Goal: Task Accomplishment & Management: Manage account settings

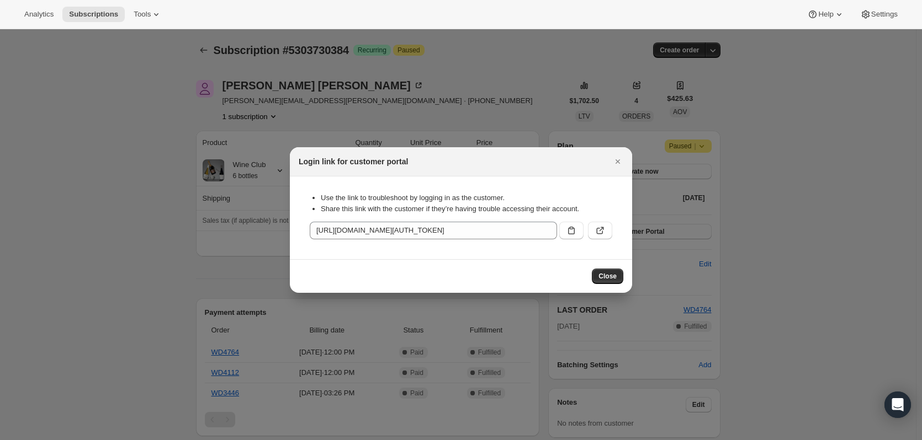
click at [613, 160] on icon "Close" at bounding box center [617, 161] width 11 height 11
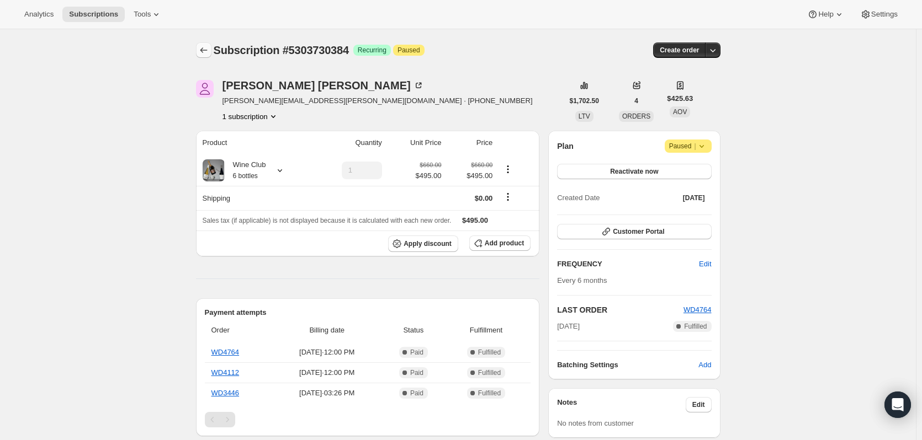
click at [208, 49] on icon "Subscriptions" at bounding box center [203, 50] width 11 height 11
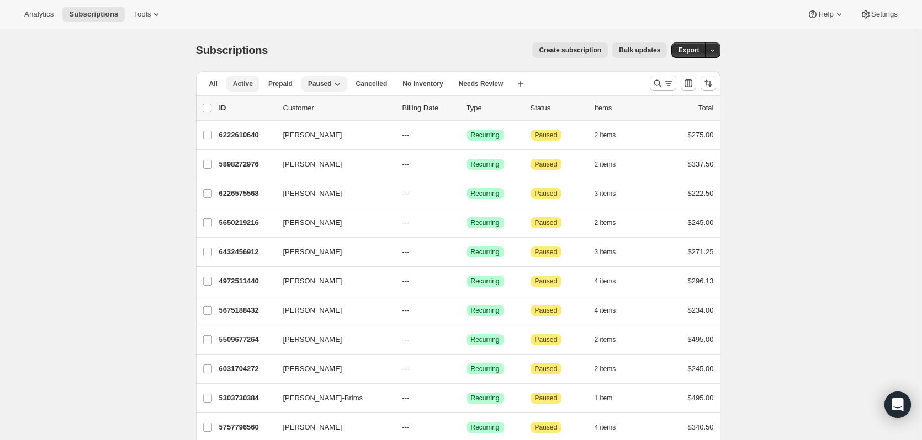
click at [233, 83] on button "Active" at bounding box center [242, 83] width 33 height 15
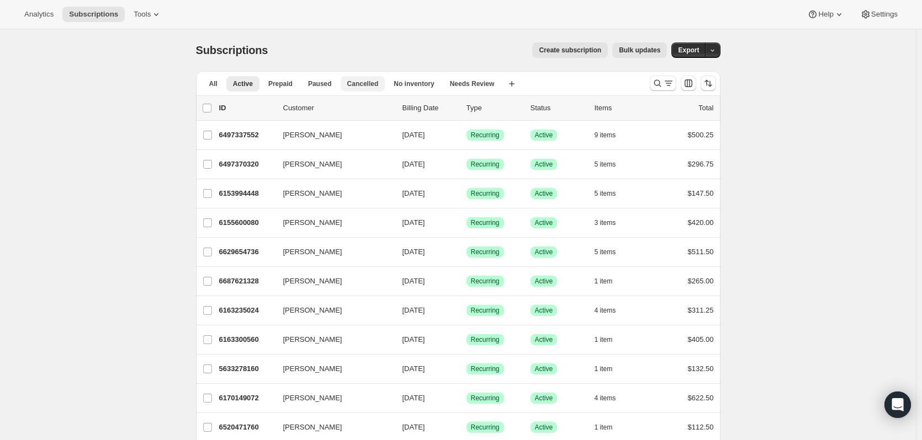
click at [360, 83] on span "Cancelled" at bounding box center [362, 83] width 31 height 9
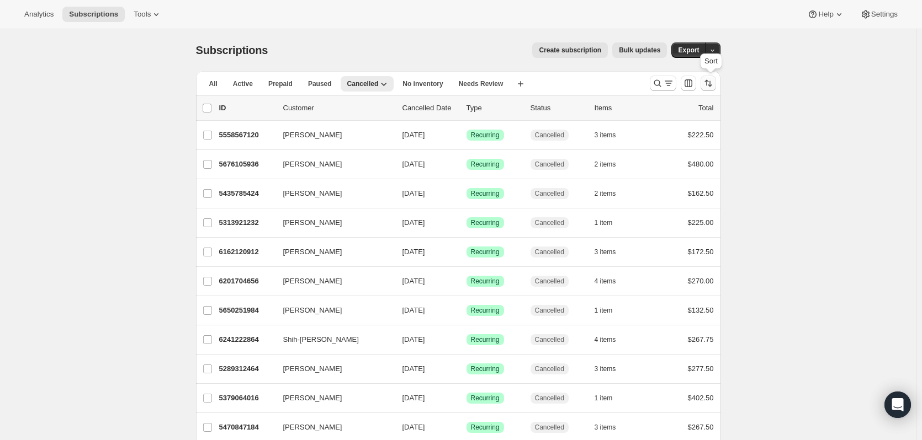
click at [707, 84] on icon "Sort the results" at bounding box center [708, 83] width 11 height 11
click at [662, 152] on span "Cancelled date" at bounding box center [682, 150] width 48 height 8
click at [645, 146] on input "Cancelled date" at bounding box center [644, 146] width 1 height 1
radio input "true"
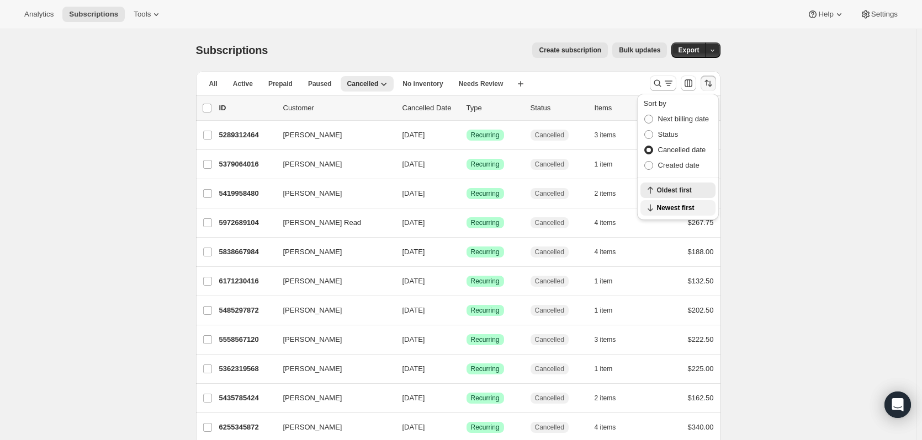
click at [669, 210] on span "Newest first" at bounding box center [683, 208] width 52 height 9
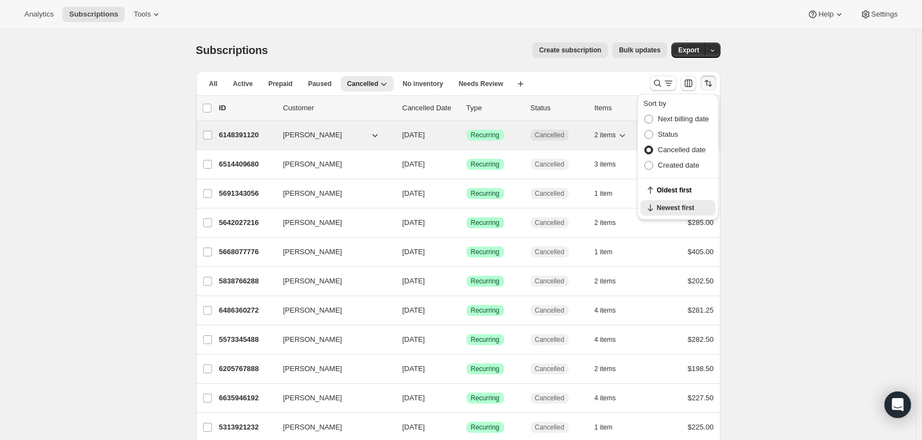
click at [627, 132] on icon "button" at bounding box center [621, 135] width 11 height 11
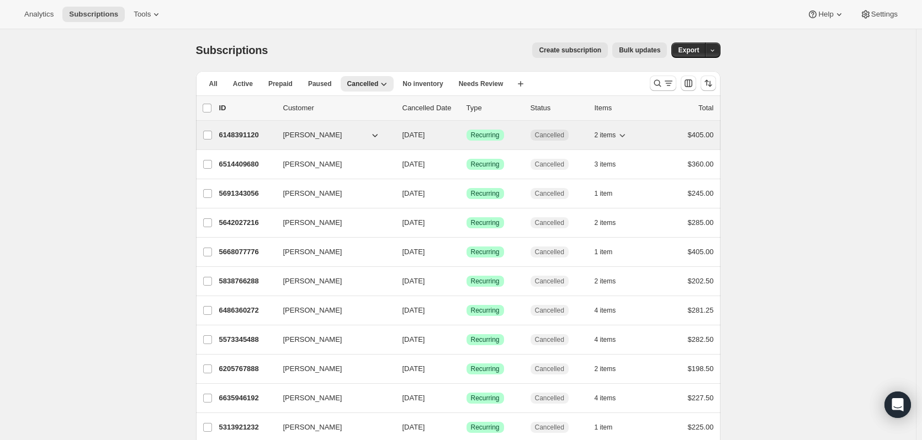
click at [624, 133] on icon "button" at bounding box center [621, 135] width 11 height 11
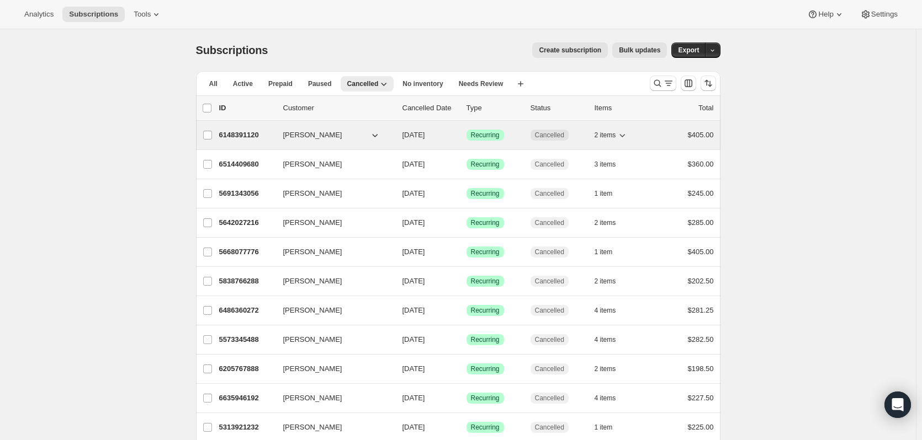
click at [310, 129] on div "6148391120 [PERSON_NAME] [DATE] Success Recurring Cancelled 2 items $405.00" at bounding box center [466, 134] width 494 height 15
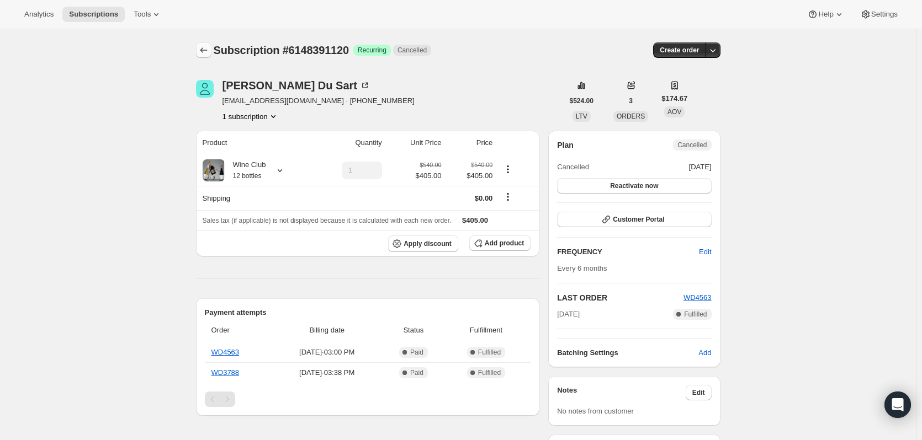
click at [200, 51] on button "Subscriptions" at bounding box center [203, 49] width 15 height 15
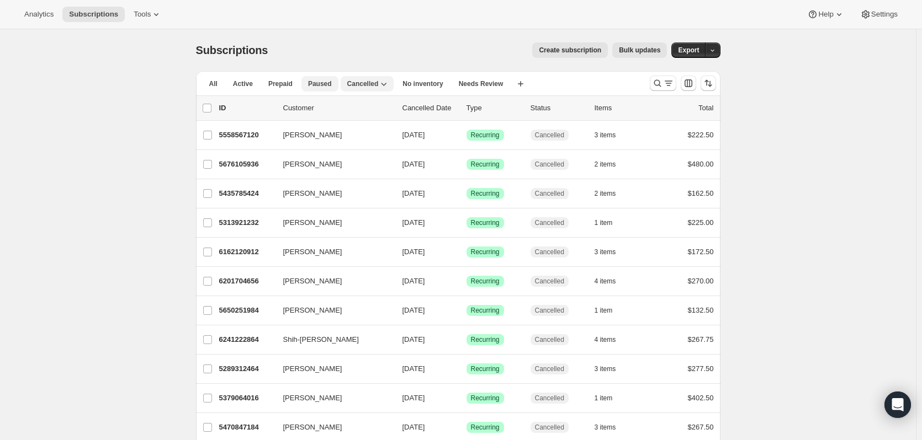
click at [319, 83] on span "Paused" at bounding box center [320, 83] width 24 height 9
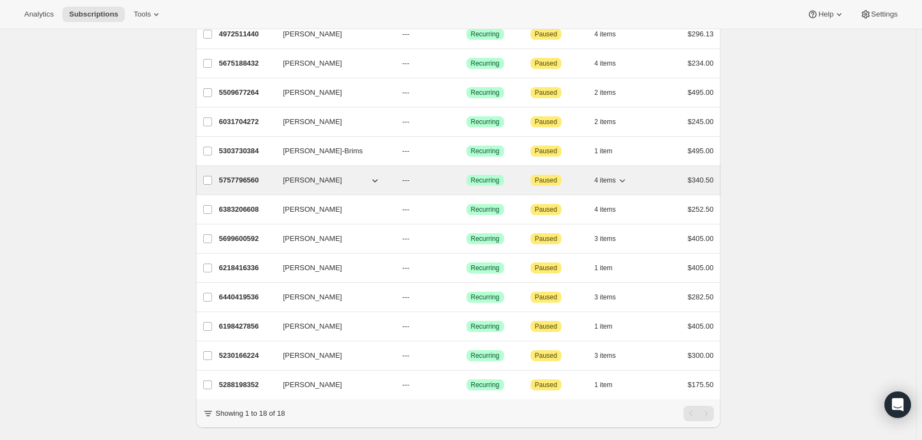
scroll to position [276, 0]
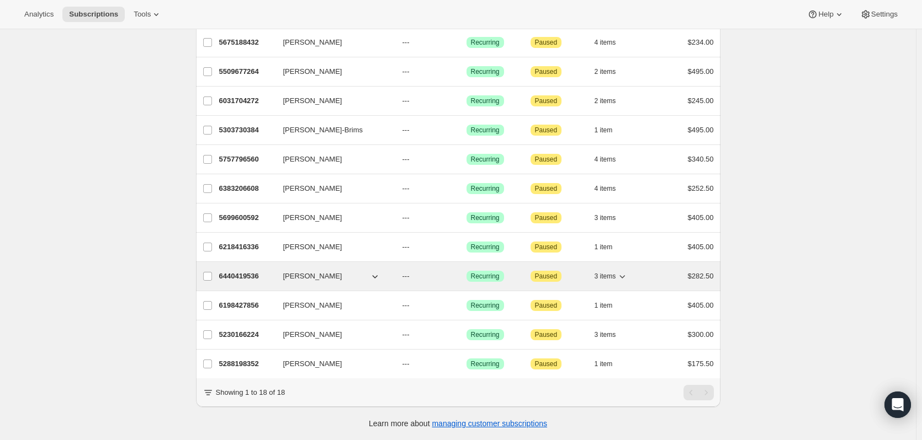
click at [308, 271] on span "[PERSON_NAME]" at bounding box center [312, 276] width 59 height 11
click at [228, 271] on p "6440419536" at bounding box center [246, 276] width 55 height 11
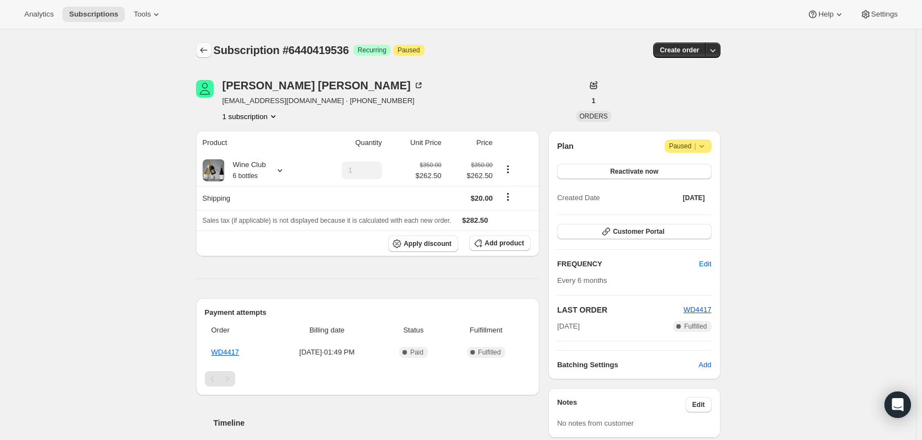
click at [205, 50] on icon "Subscriptions" at bounding box center [203, 50] width 11 height 11
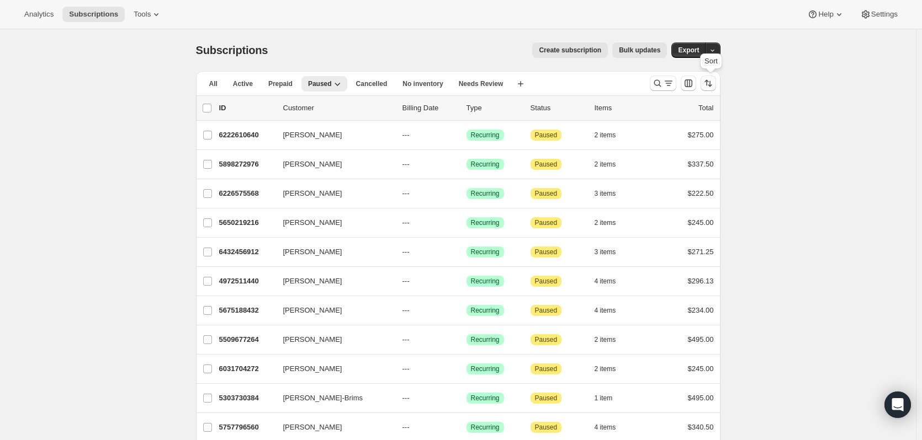
click at [714, 81] on icon "Sort the results" at bounding box center [708, 83] width 11 height 11
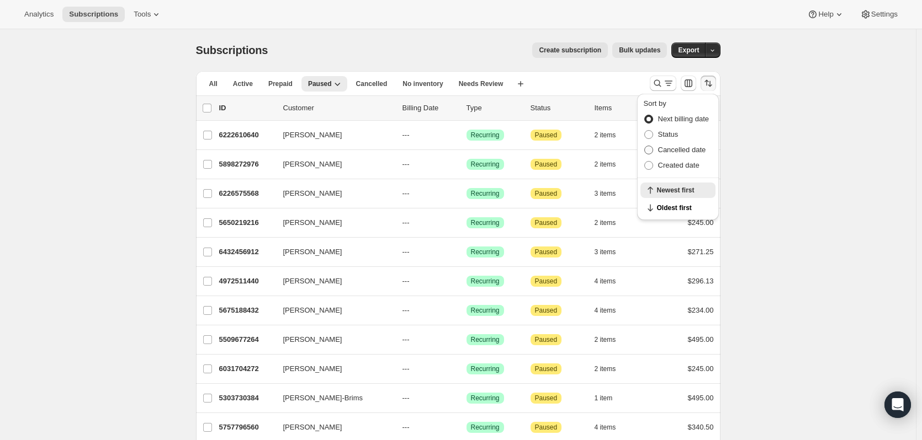
click at [684, 151] on span "Cancelled date" at bounding box center [682, 150] width 48 height 8
click at [645, 146] on input "Cancelled date" at bounding box center [644, 146] width 1 height 1
radio input "true"
click at [677, 212] on span "Newest first" at bounding box center [683, 208] width 52 height 9
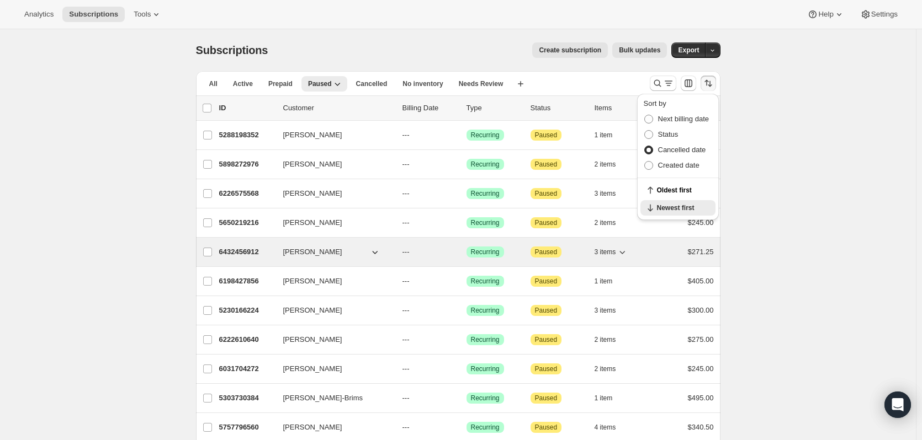
click at [248, 254] on p "6432456912" at bounding box center [246, 252] width 55 height 11
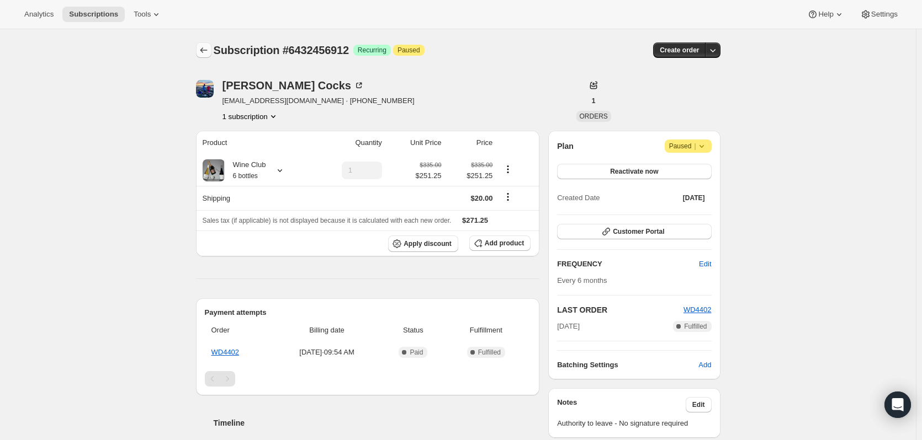
click at [204, 49] on icon "Subscriptions" at bounding box center [203, 50] width 7 height 6
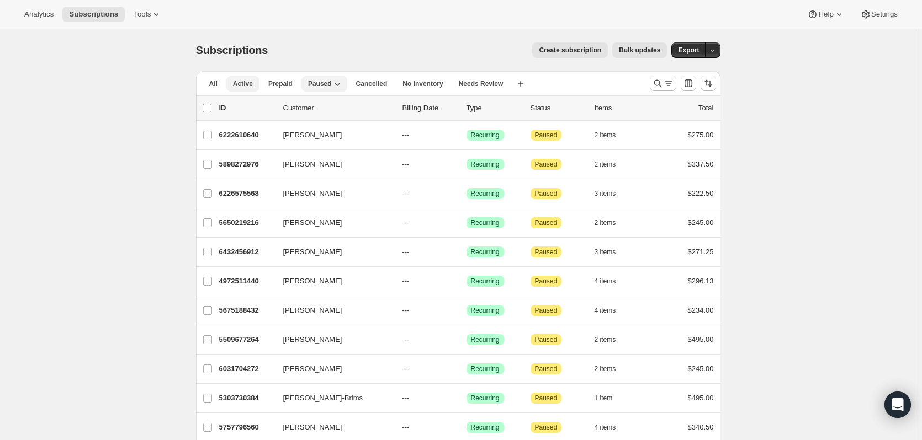
click at [250, 81] on span "Active" at bounding box center [243, 83] width 20 height 9
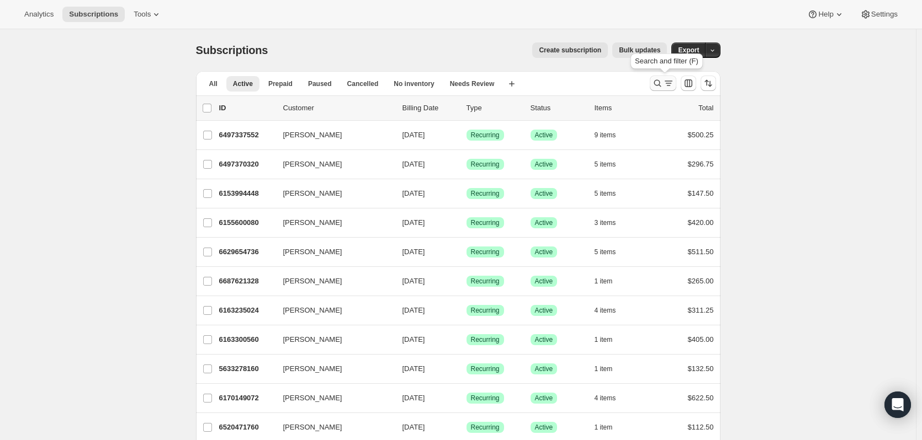
click at [658, 78] on icon "Search and filter results" at bounding box center [657, 83] width 11 height 11
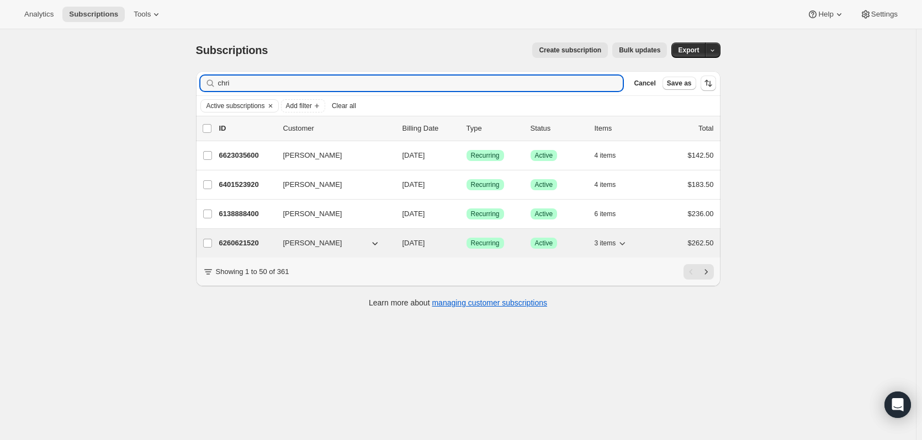
type input "chri"
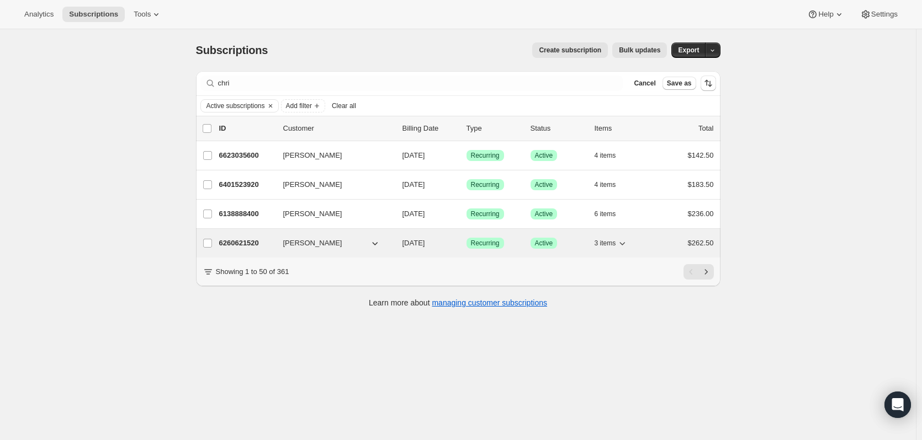
click at [238, 243] on p "6260621520" at bounding box center [246, 243] width 55 height 11
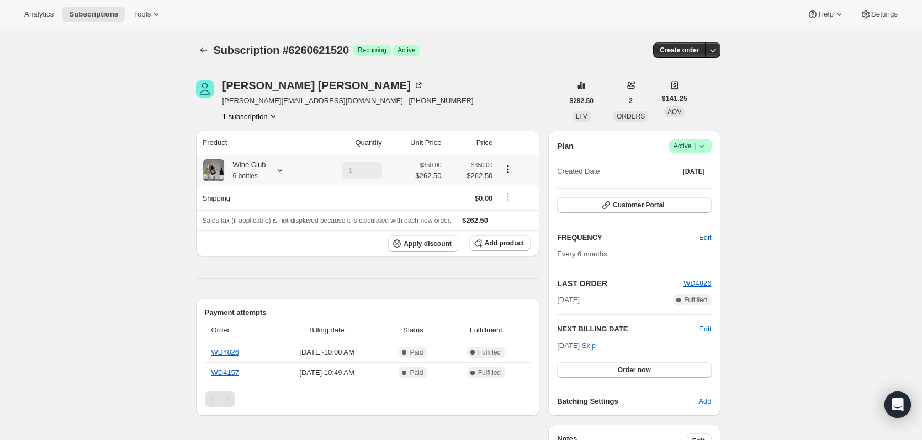
click at [280, 168] on icon at bounding box center [279, 170] width 11 height 11
